Goal: Task Accomplishment & Management: Use online tool/utility

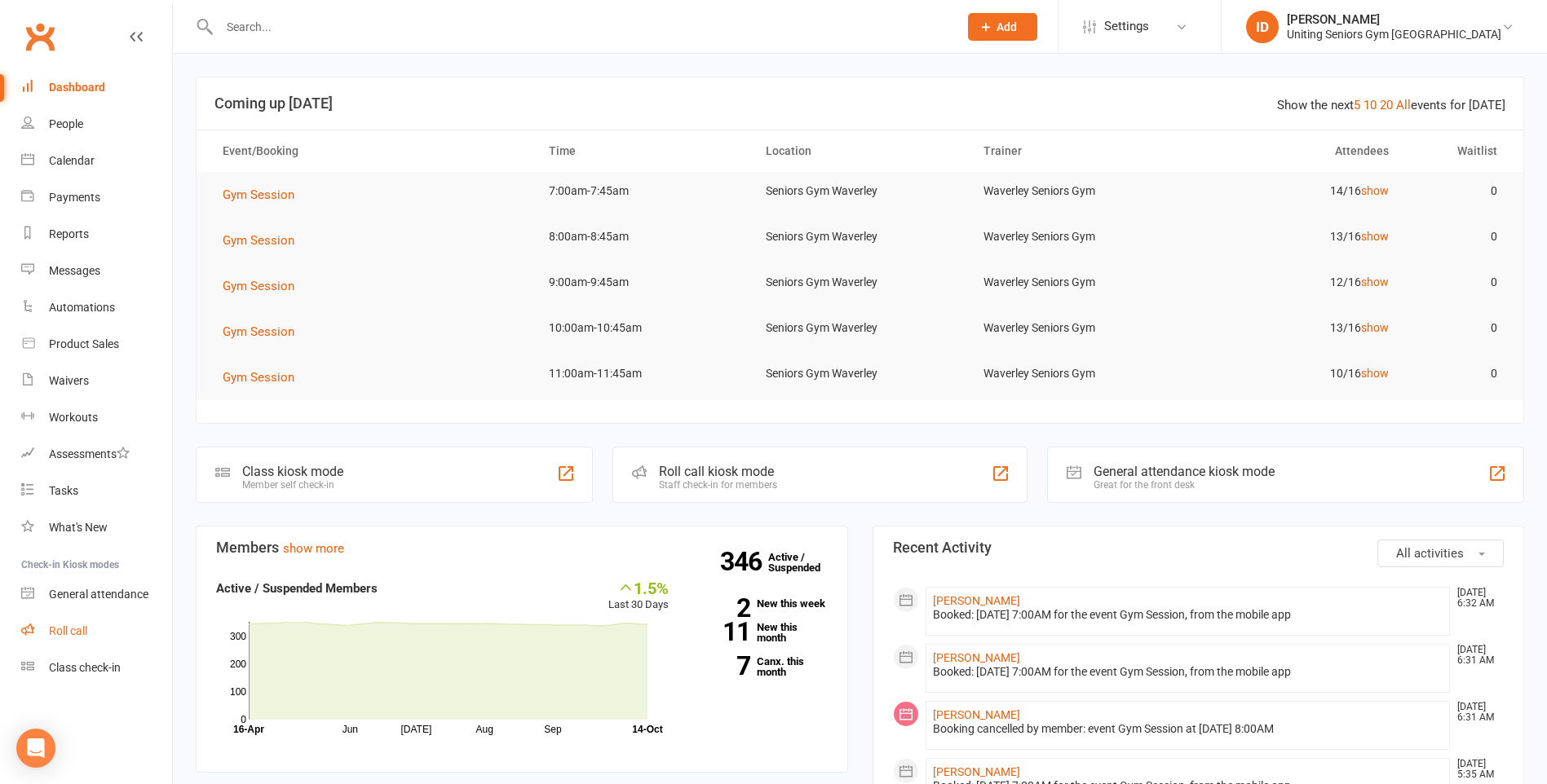
click at [68, 630] on div "Roll call" at bounding box center [68, 631] width 39 height 13
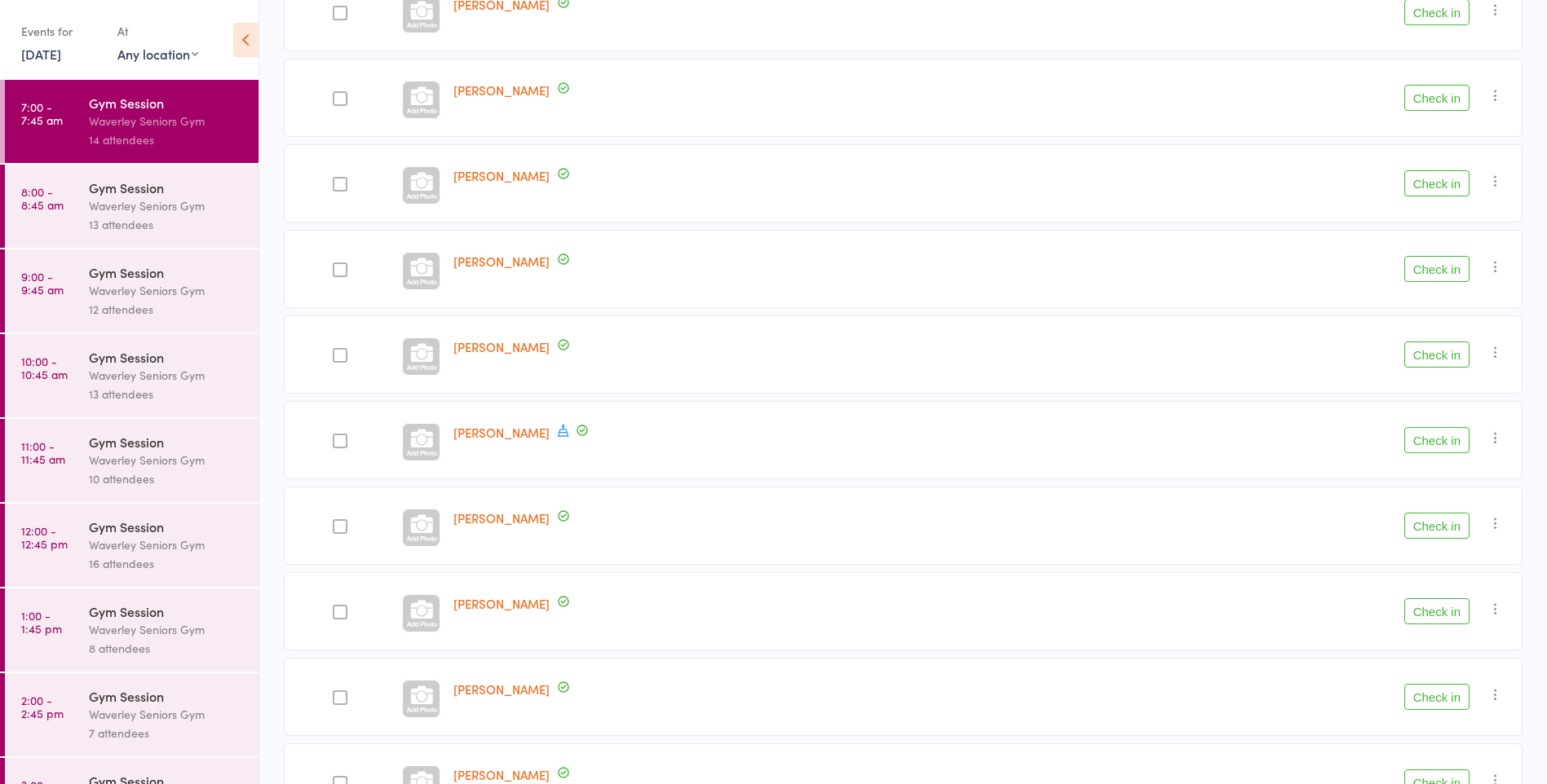
scroll to position [294, 0]
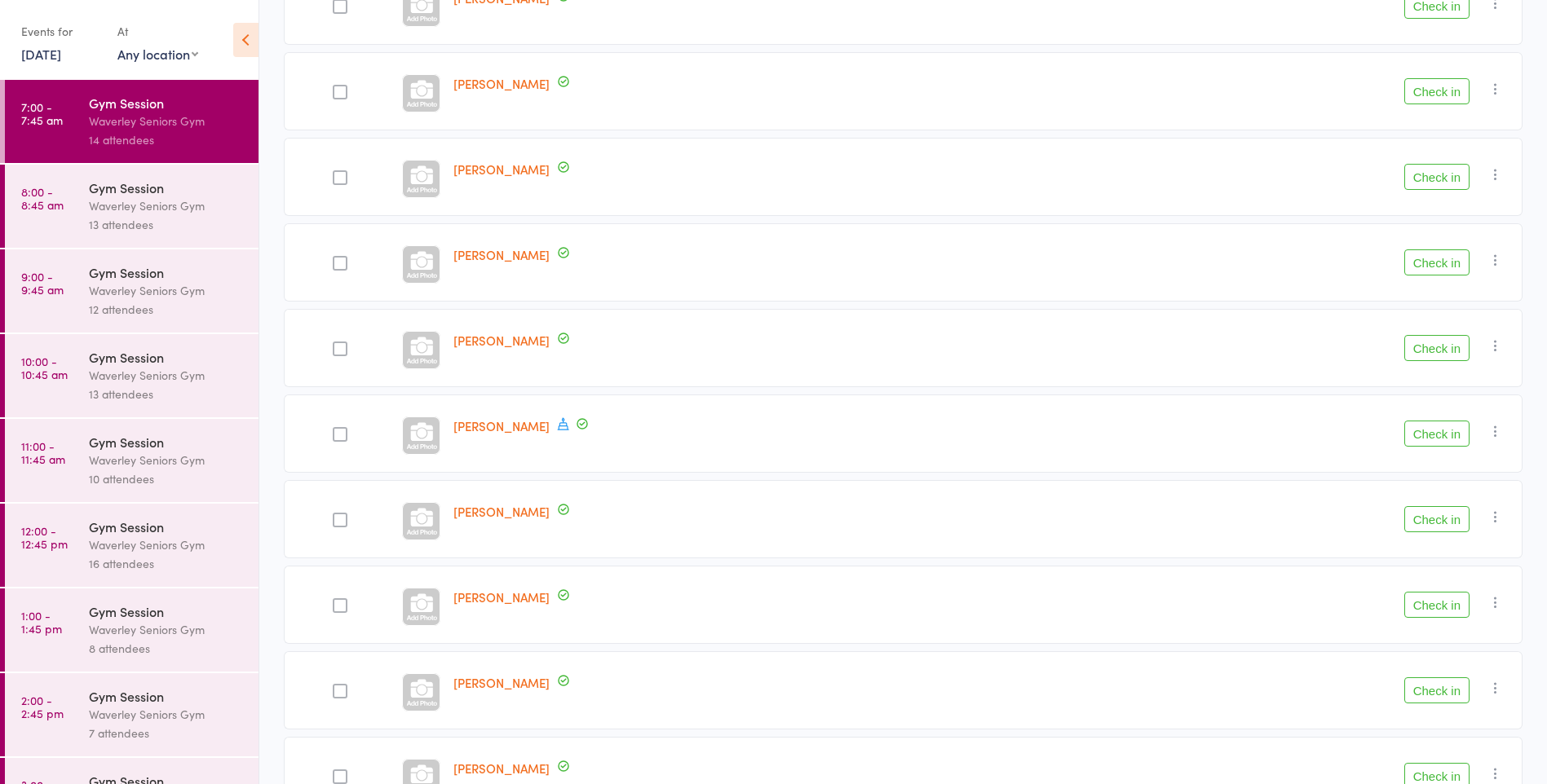
click at [1434, 520] on button "Check in" at bounding box center [1437, 518] width 66 height 26
click at [1435, 176] on button "Check in" at bounding box center [1437, 177] width 66 height 26
click at [1453, 352] on button "Check in" at bounding box center [1437, 348] width 66 height 26
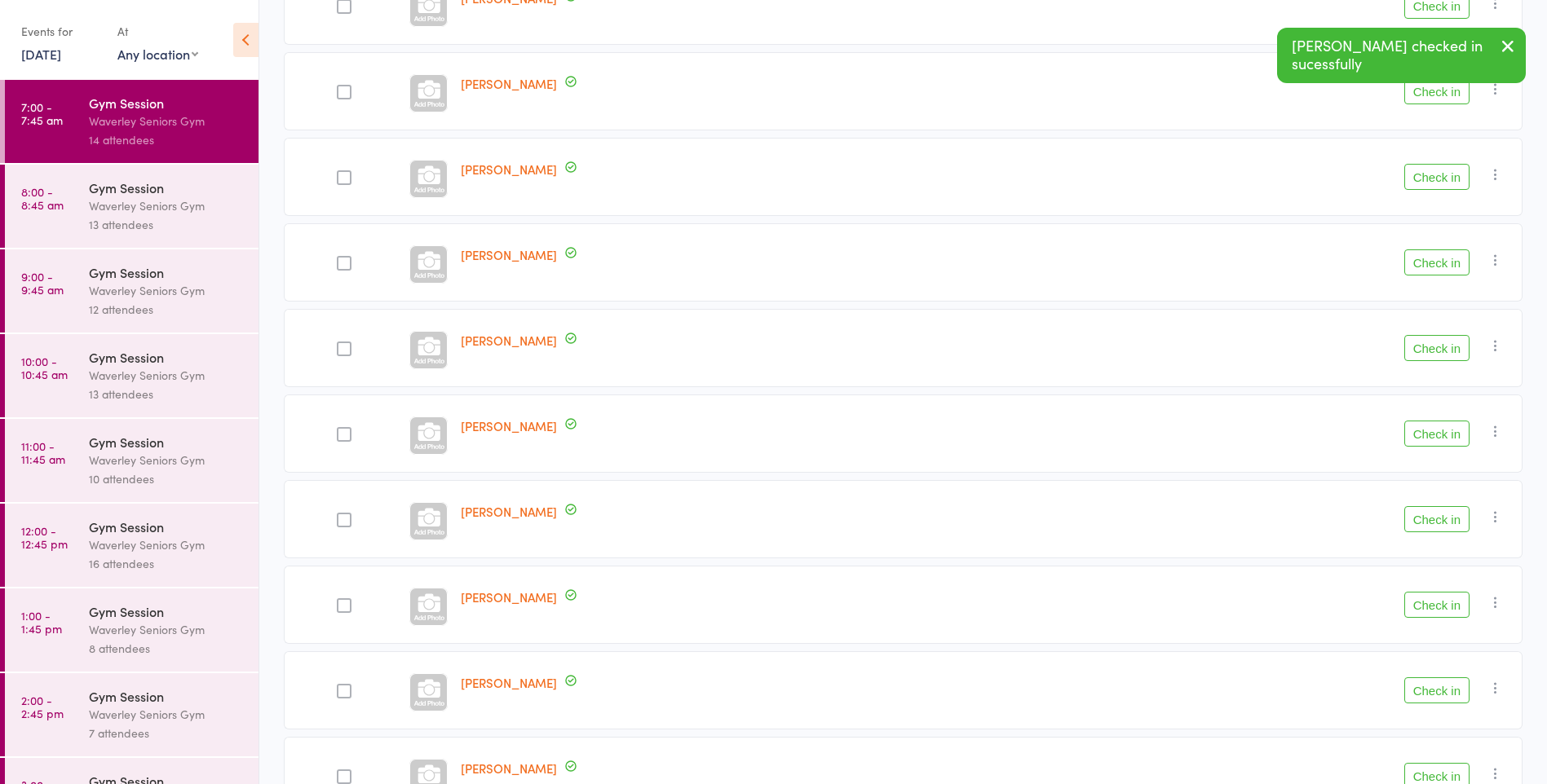
click at [1451, 434] on button "Check in" at bounding box center [1437, 433] width 66 height 26
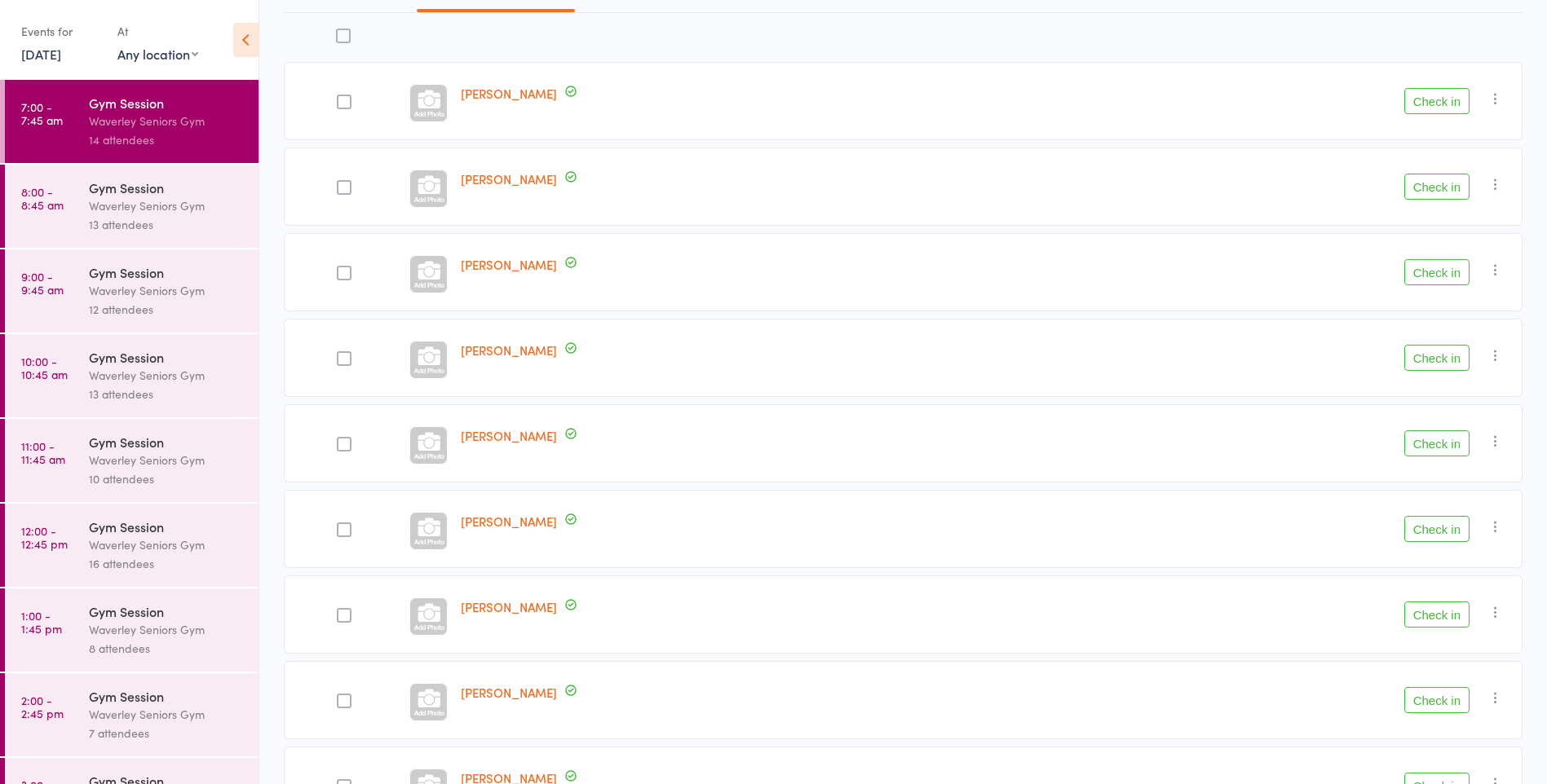
scroll to position [0, 0]
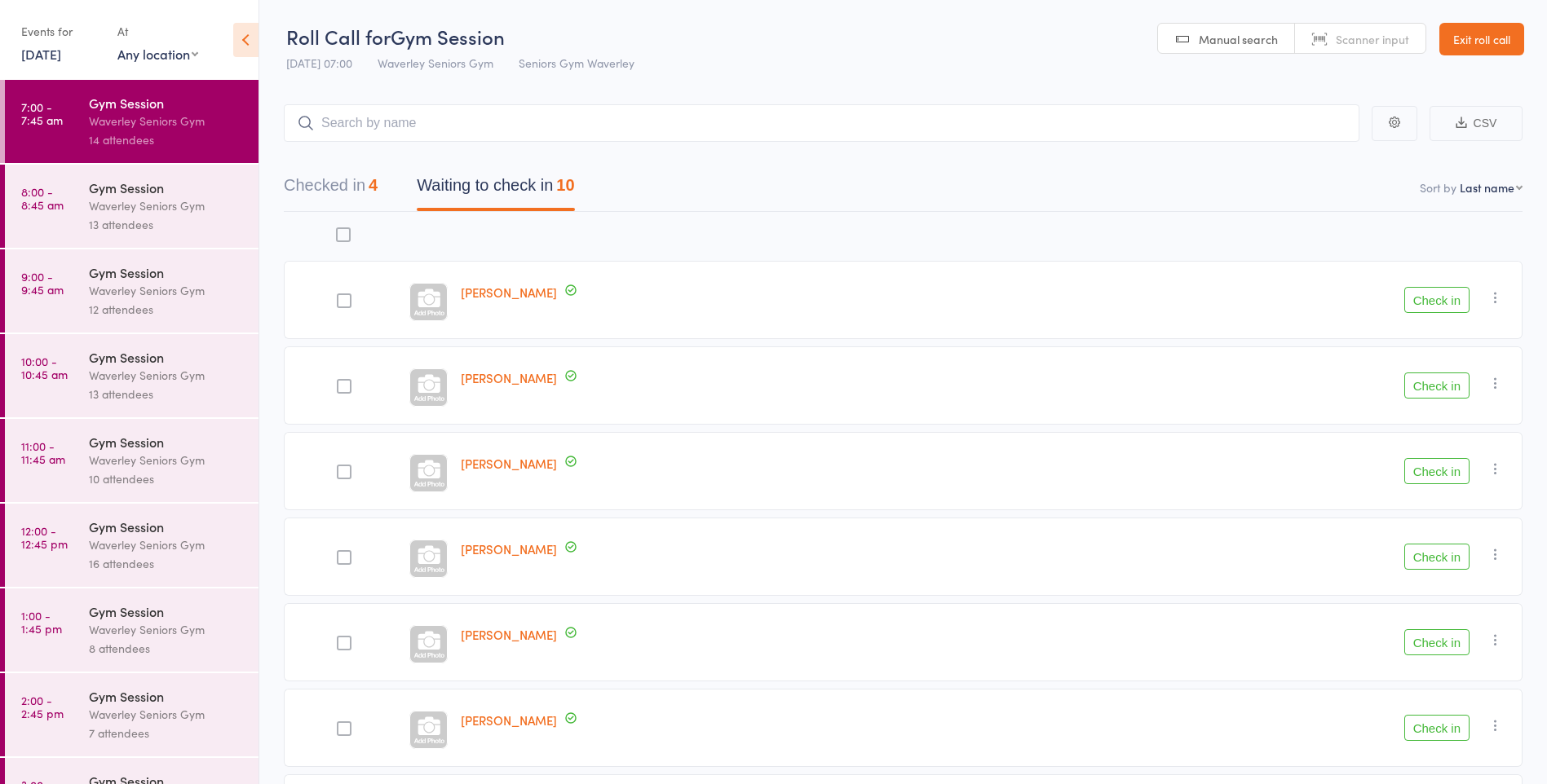
click at [1435, 301] on button "Check in" at bounding box center [1437, 300] width 66 height 26
click at [1435, 729] on button "Check in" at bounding box center [1437, 727] width 66 height 26
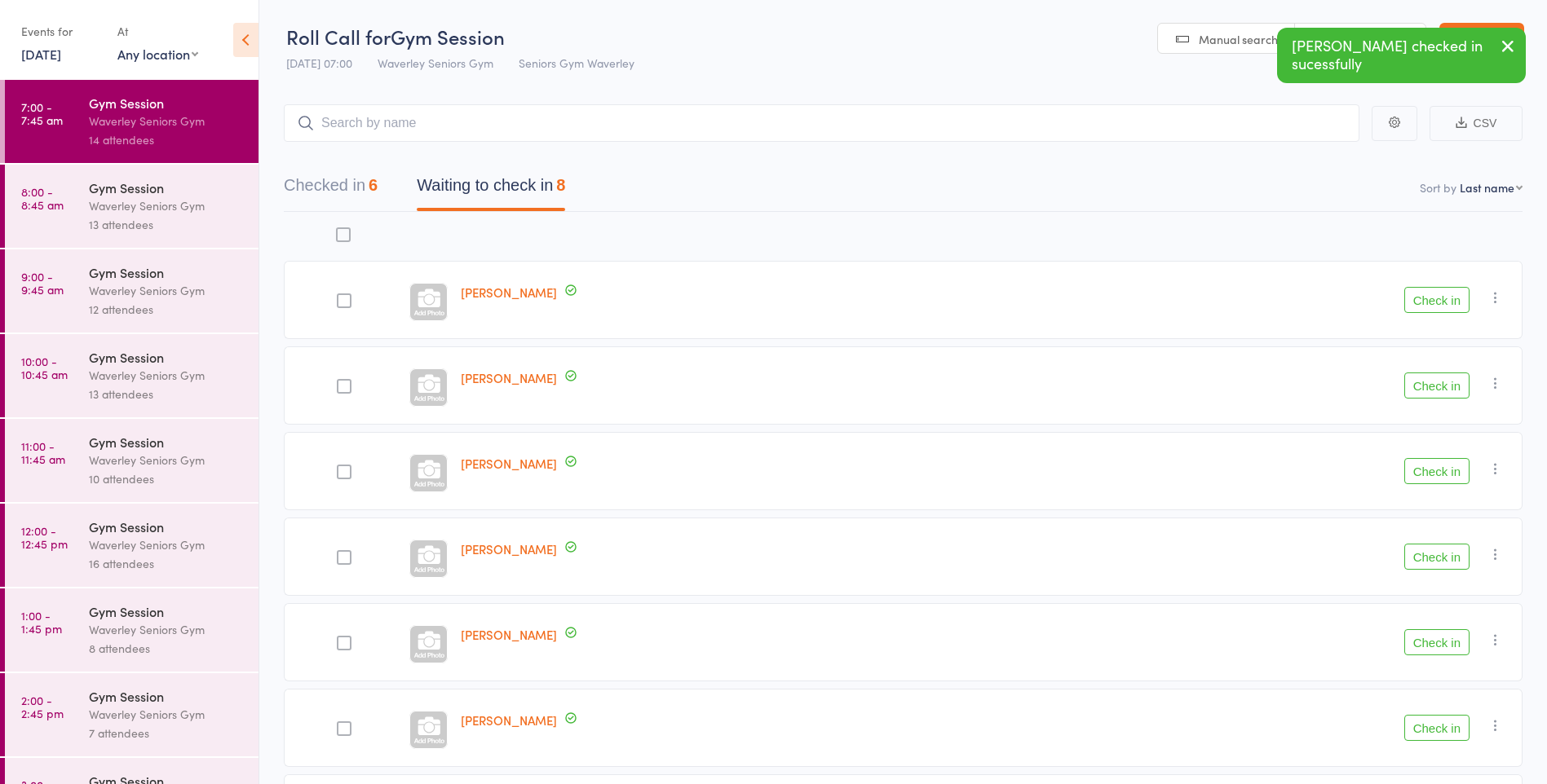
click at [1446, 654] on button "Check in" at bounding box center [1437, 642] width 66 height 26
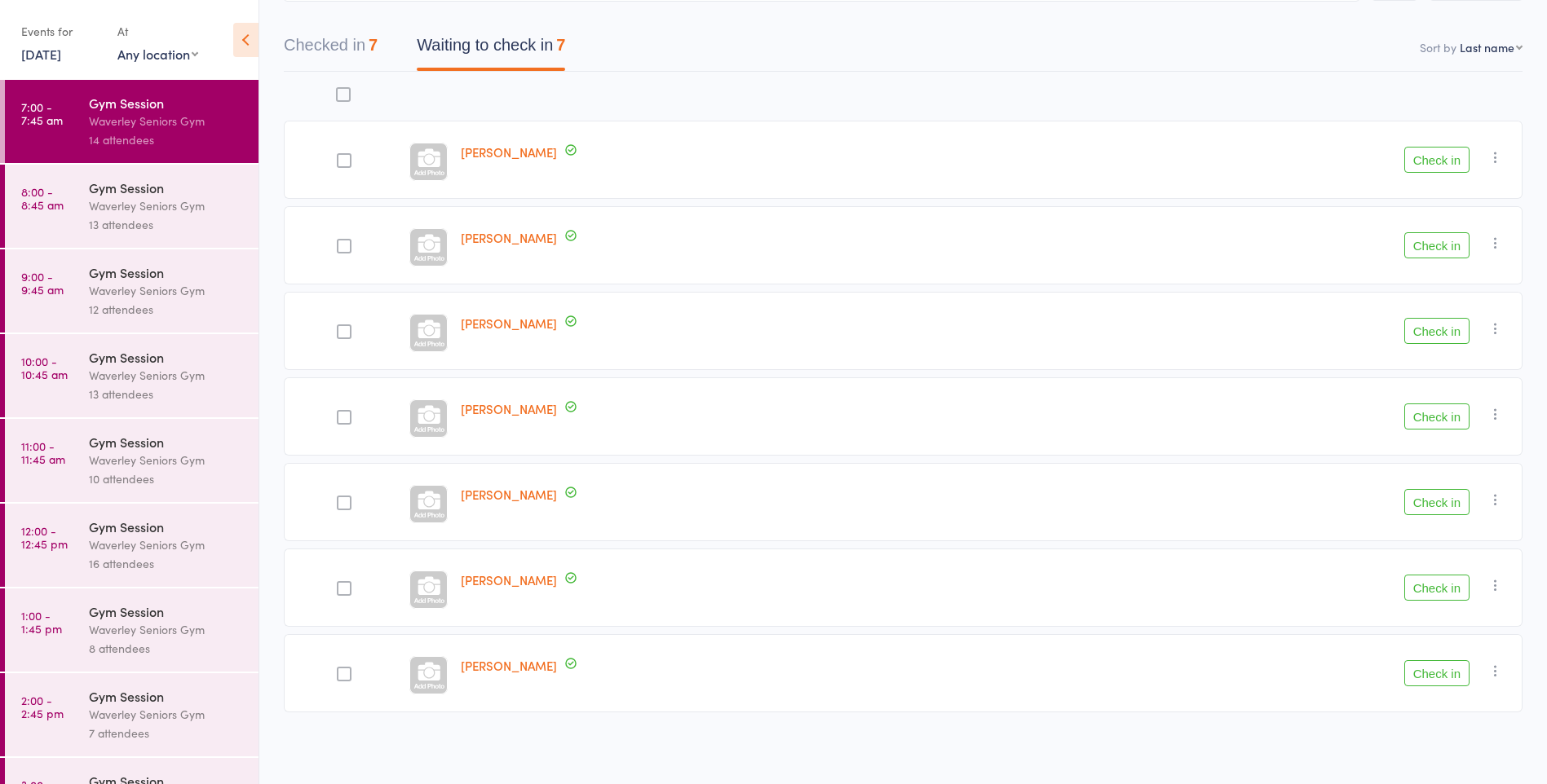
scroll to position [141, 0]
click at [1421, 665] on button "Check in" at bounding box center [1437, 672] width 66 height 26
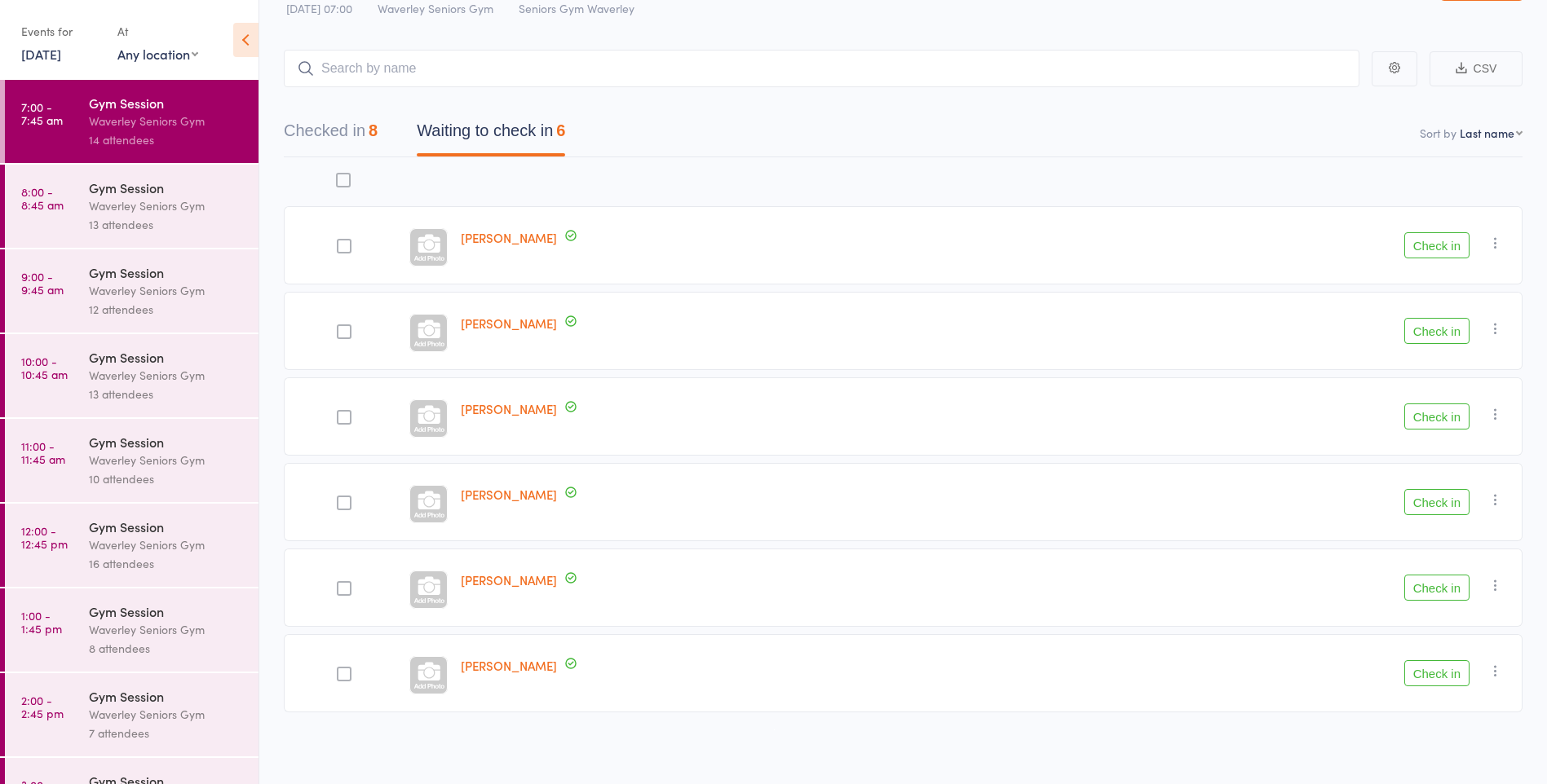
scroll to position [56, 0]
click at [1449, 421] on button "Check in" at bounding box center [1437, 415] width 66 height 26
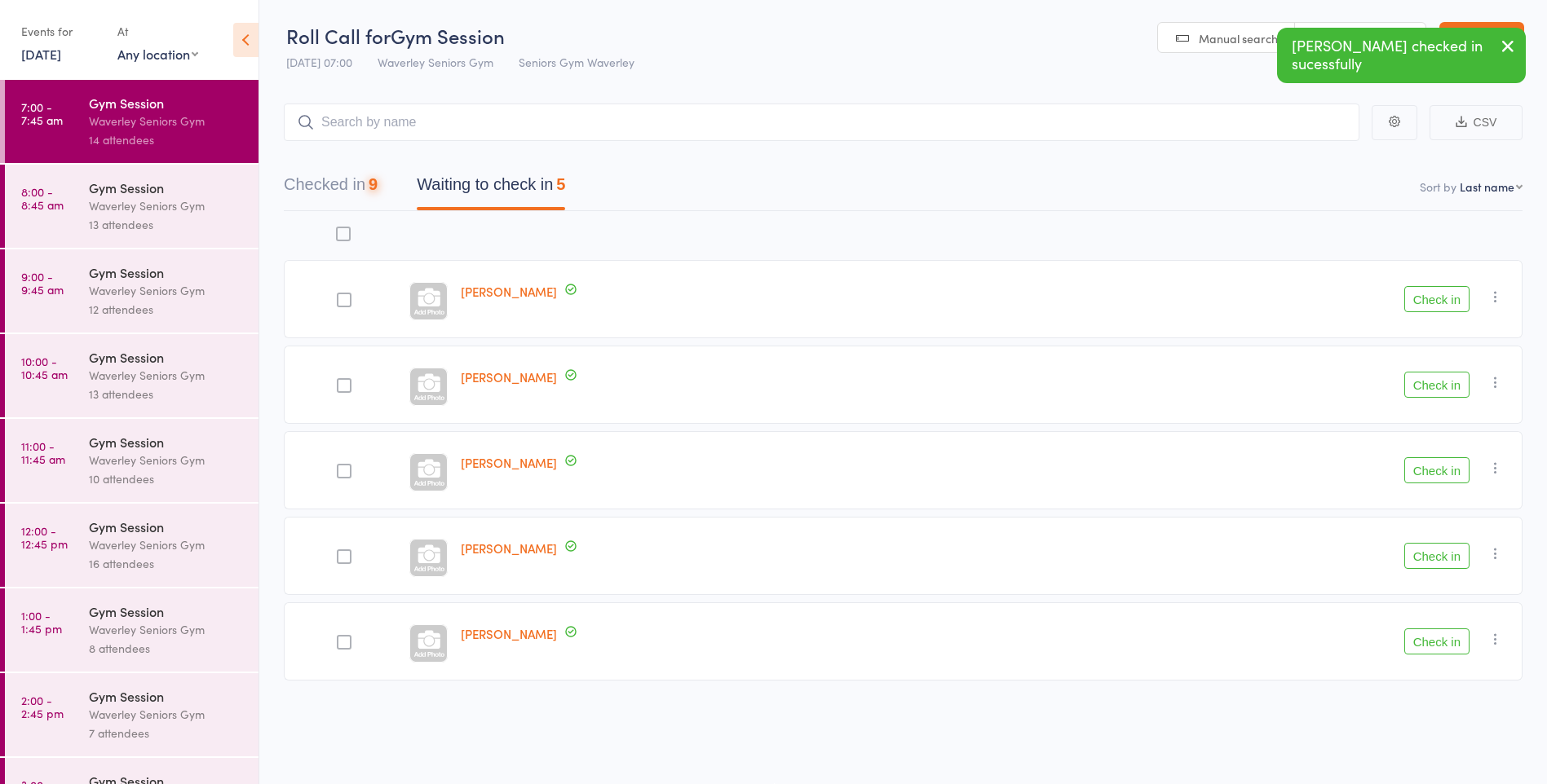
scroll to position [1, 0]
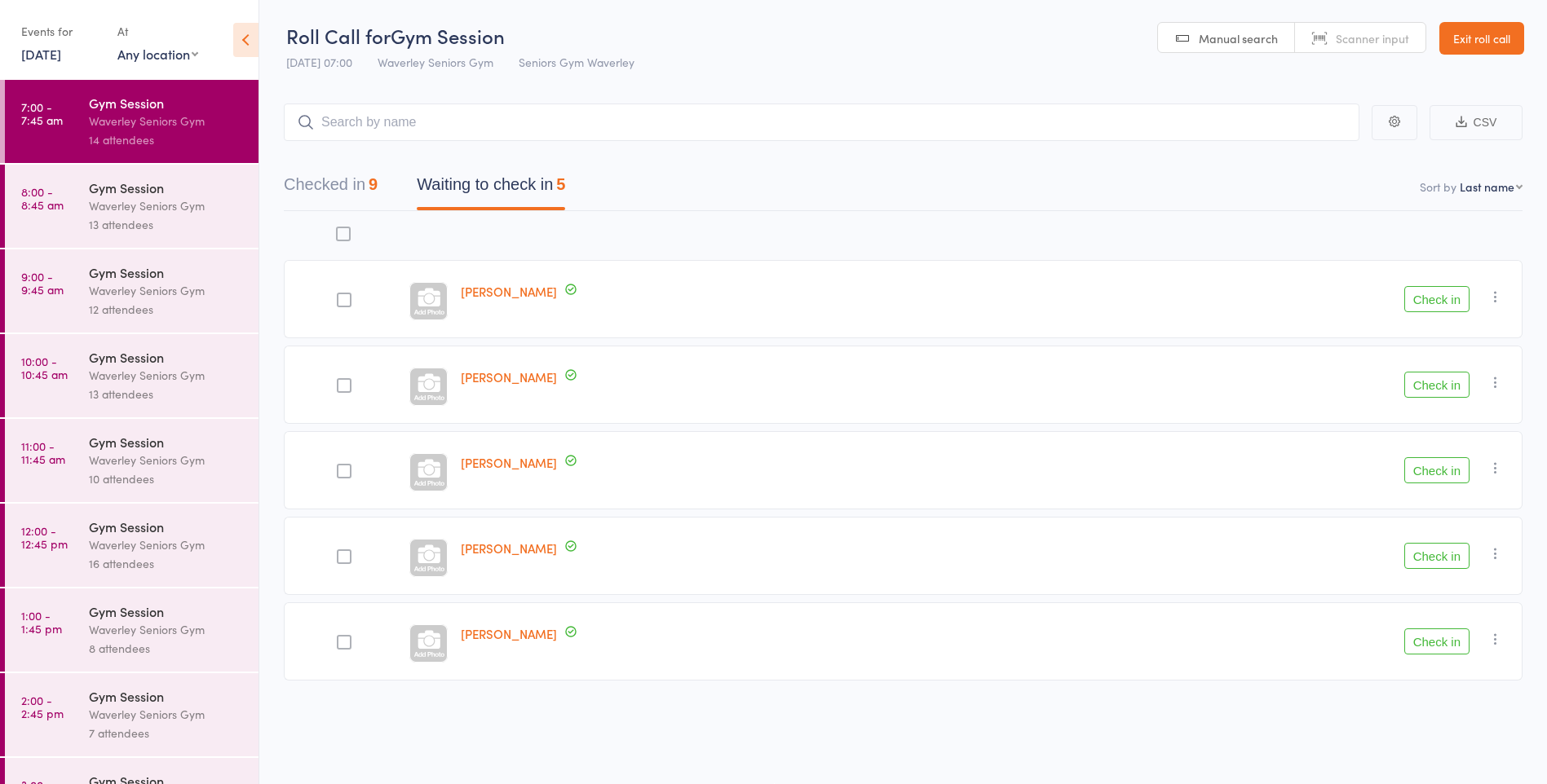
click at [1435, 558] on button "Check in" at bounding box center [1437, 555] width 66 height 26
click at [1444, 390] on button "Check in" at bounding box center [1437, 384] width 66 height 26
click at [1440, 292] on button "Check in" at bounding box center [1437, 299] width 66 height 26
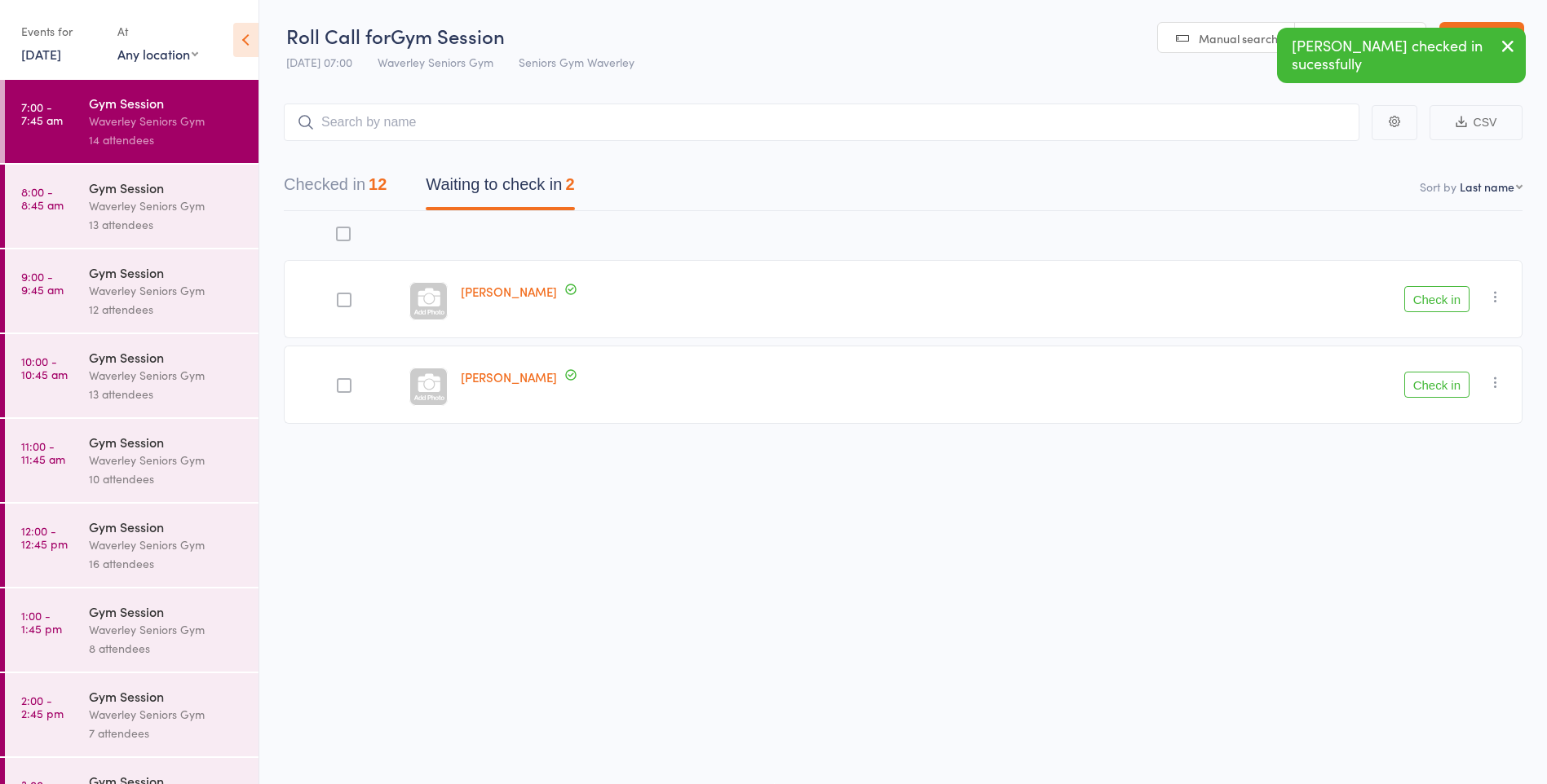
click at [1438, 387] on button "Check in" at bounding box center [1437, 384] width 66 height 26
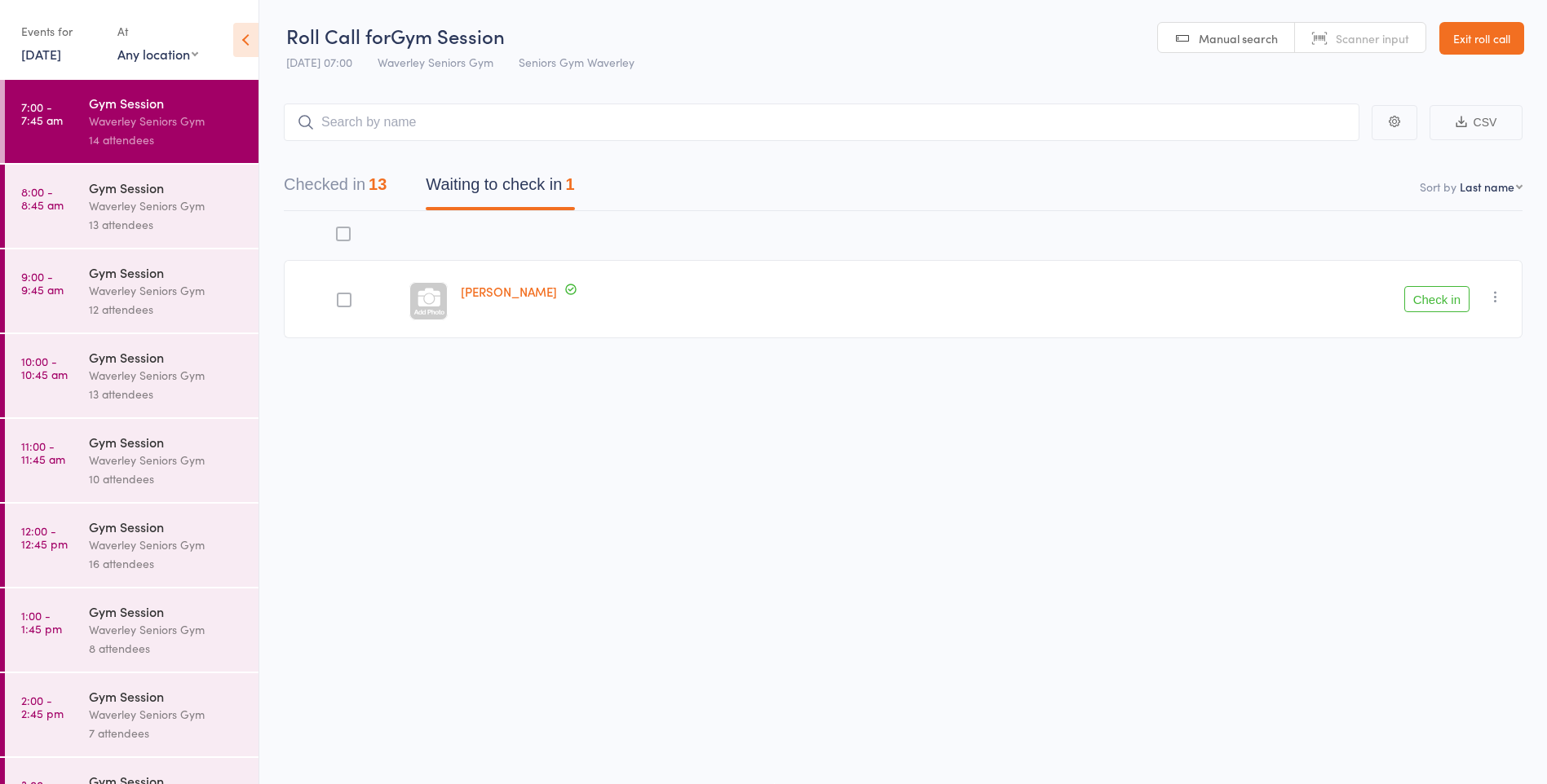
click at [1415, 291] on button "Check in" at bounding box center [1437, 299] width 66 height 26
